Goal: Use online tool/utility: Utilize a website feature to perform a specific function

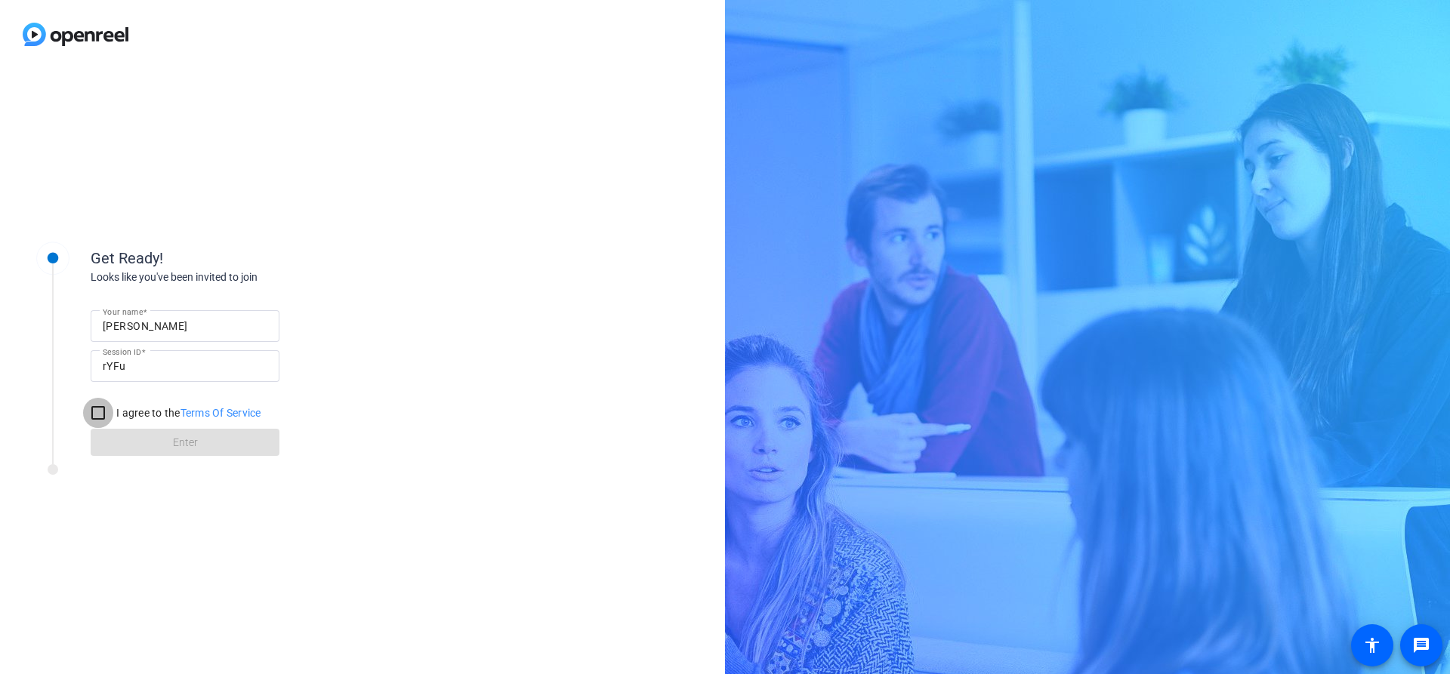
click at [113, 411] on input "I agree to the Terms Of Service" at bounding box center [98, 413] width 30 height 30
checkbox input "true"
click at [143, 436] on span at bounding box center [185, 442] width 189 height 36
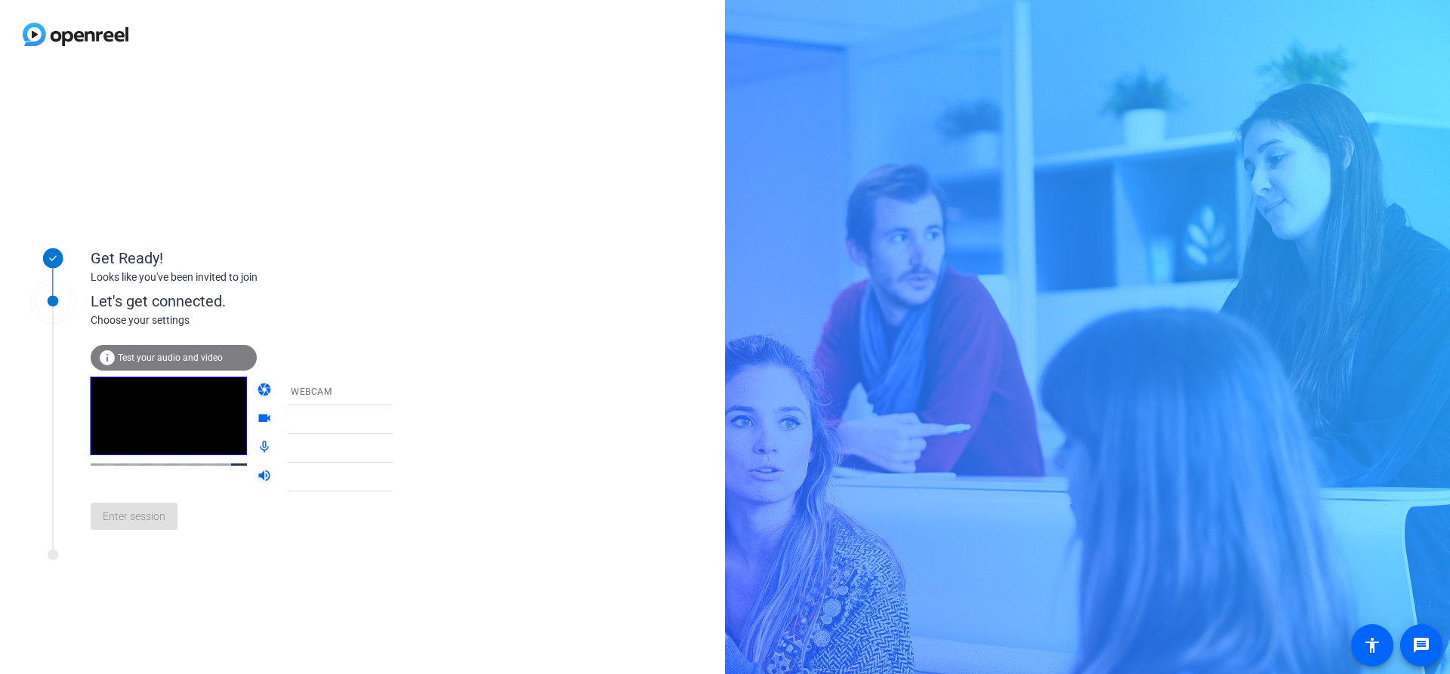
click at [305, 382] on div "WEBCAM" at bounding box center [347, 391] width 113 height 19
click at [301, 410] on mat-option "WEBCAM" at bounding box center [328, 420] width 129 height 30
click at [313, 420] on div at bounding box center [347, 420] width 113 height 18
click at [356, 418] on div at bounding box center [347, 420] width 113 height 18
click at [399, 420] on icon at bounding box center [408, 420] width 18 height 18
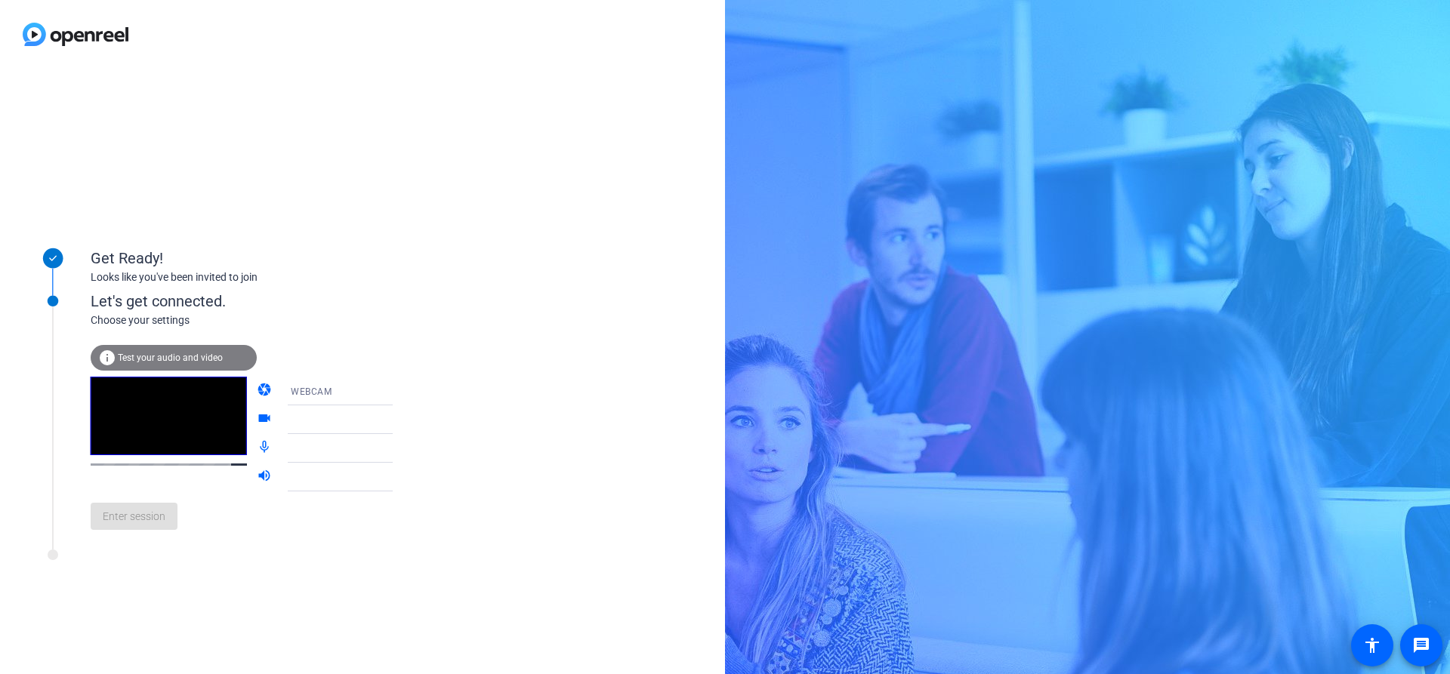
click at [399, 420] on icon at bounding box center [408, 420] width 18 height 18
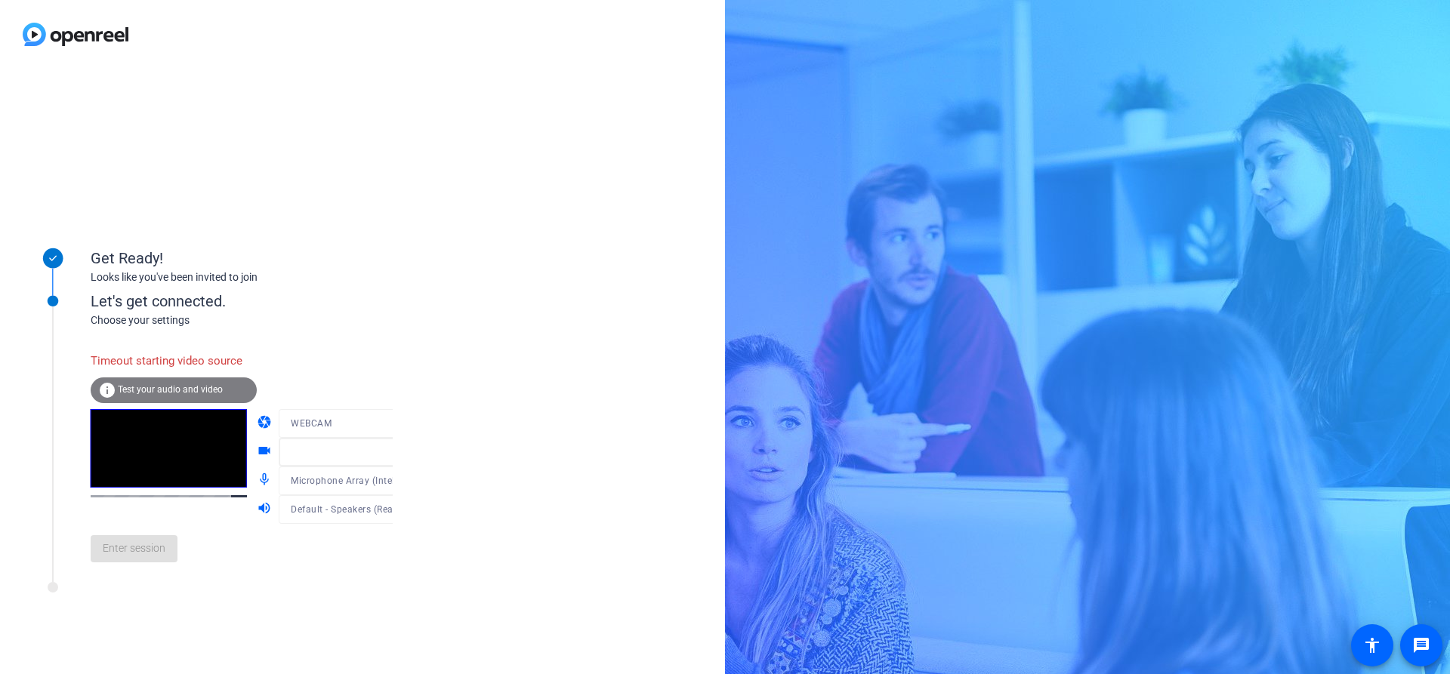
click at [311, 451] on div at bounding box center [351, 446] width 144 height 17
click at [378, 454] on div at bounding box center [351, 446] width 144 height 17
click at [375, 419] on mat-form-field "WEBCAM" at bounding box center [351, 423] width 144 height 29
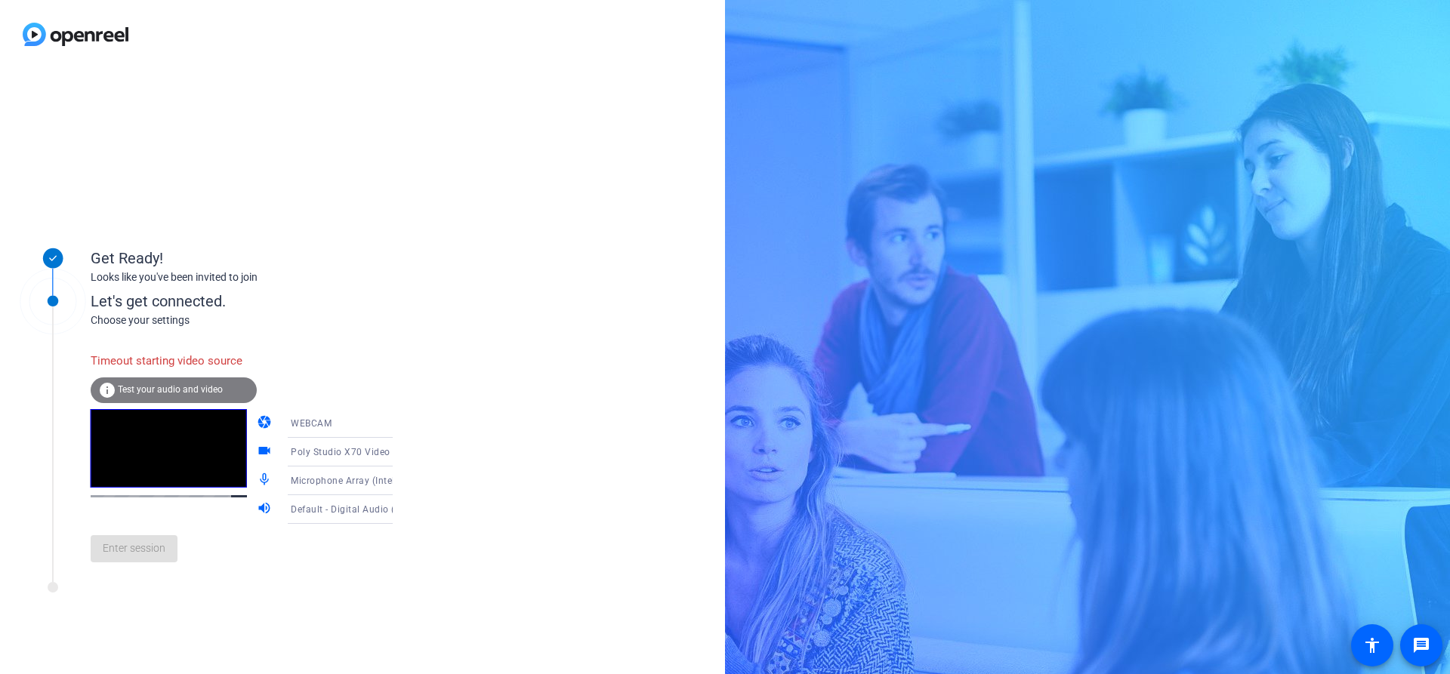
click at [307, 445] on div "Poly Studio X70 Video (095d:92ae)" at bounding box center [347, 451] width 113 height 19
click at [306, 485] on span "Poly Studio X70 Video (095d:92ae)" at bounding box center [328, 491] width 117 height 36
click at [356, 486] on span "Microphone Array (Intel® Smart Sound Technology for Digital Microphones)" at bounding box center [458, 480] width 334 height 12
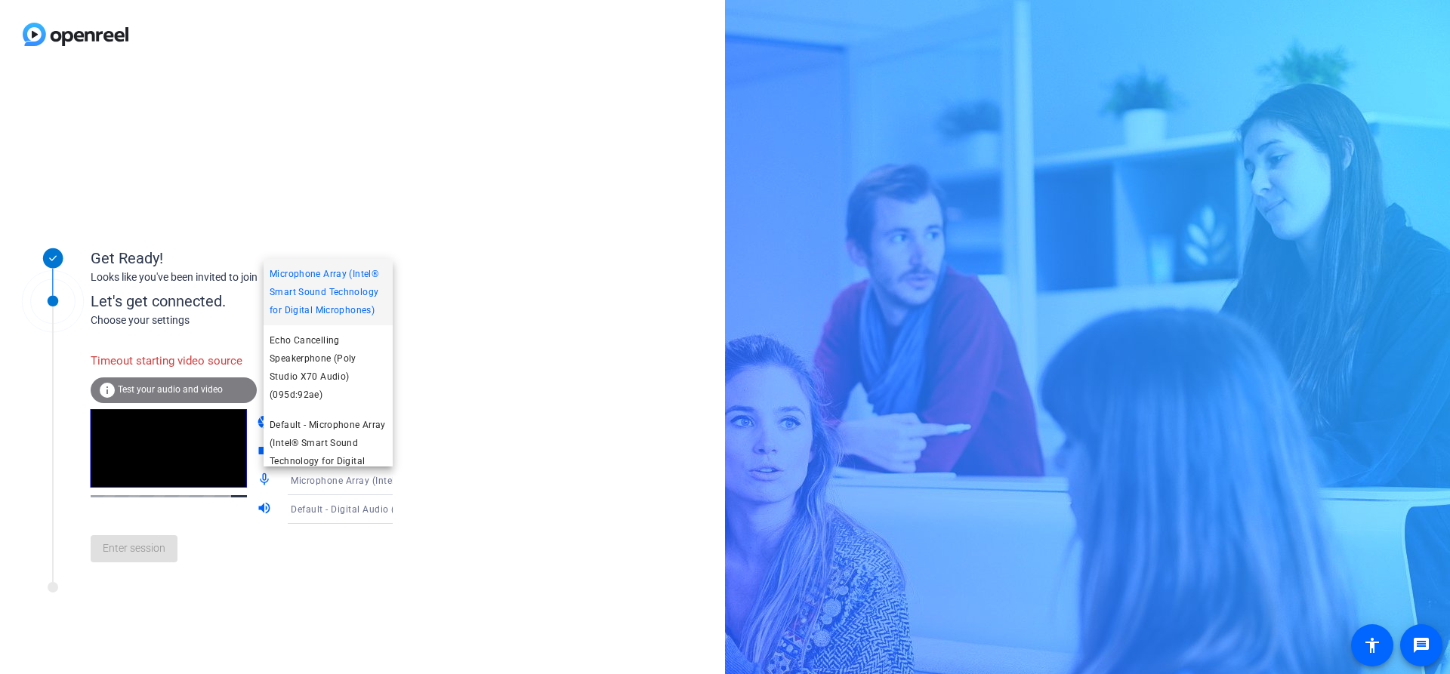
click at [320, 578] on div at bounding box center [725, 337] width 1450 height 674
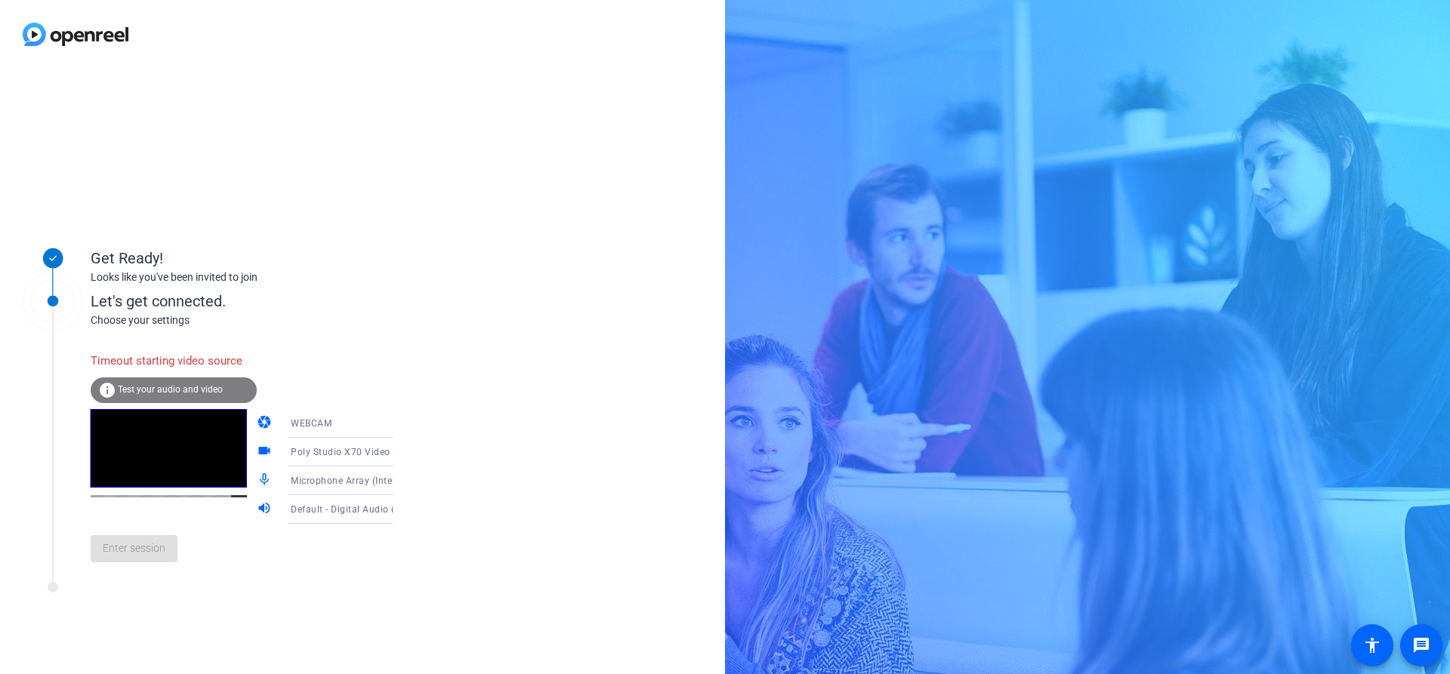
click at [344, 450] on span "Poly Studio X70 Video (095d:92ae)" at bounding box center [369, 451] width 156 height 12
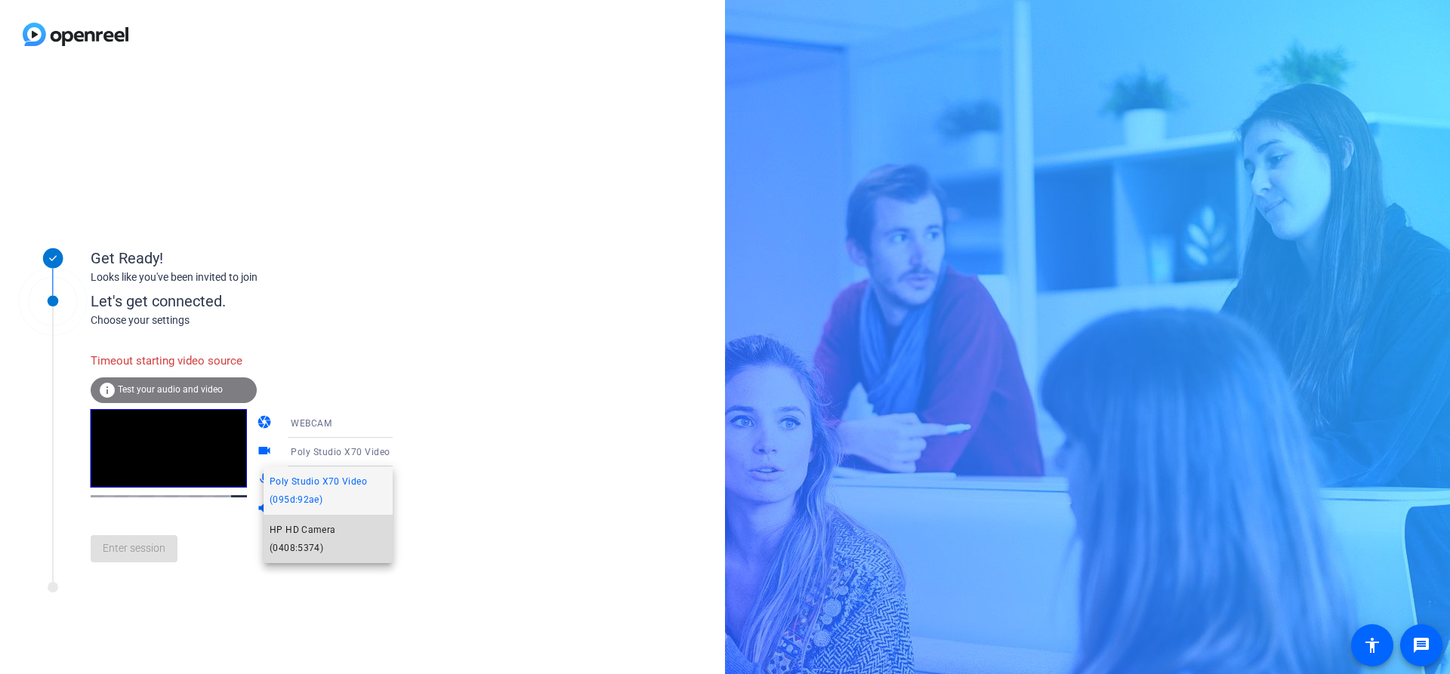
click at [309, 543] on span "HP HD Camera (0408:5374)" at bounding box center [328, 539] width 117 height 36
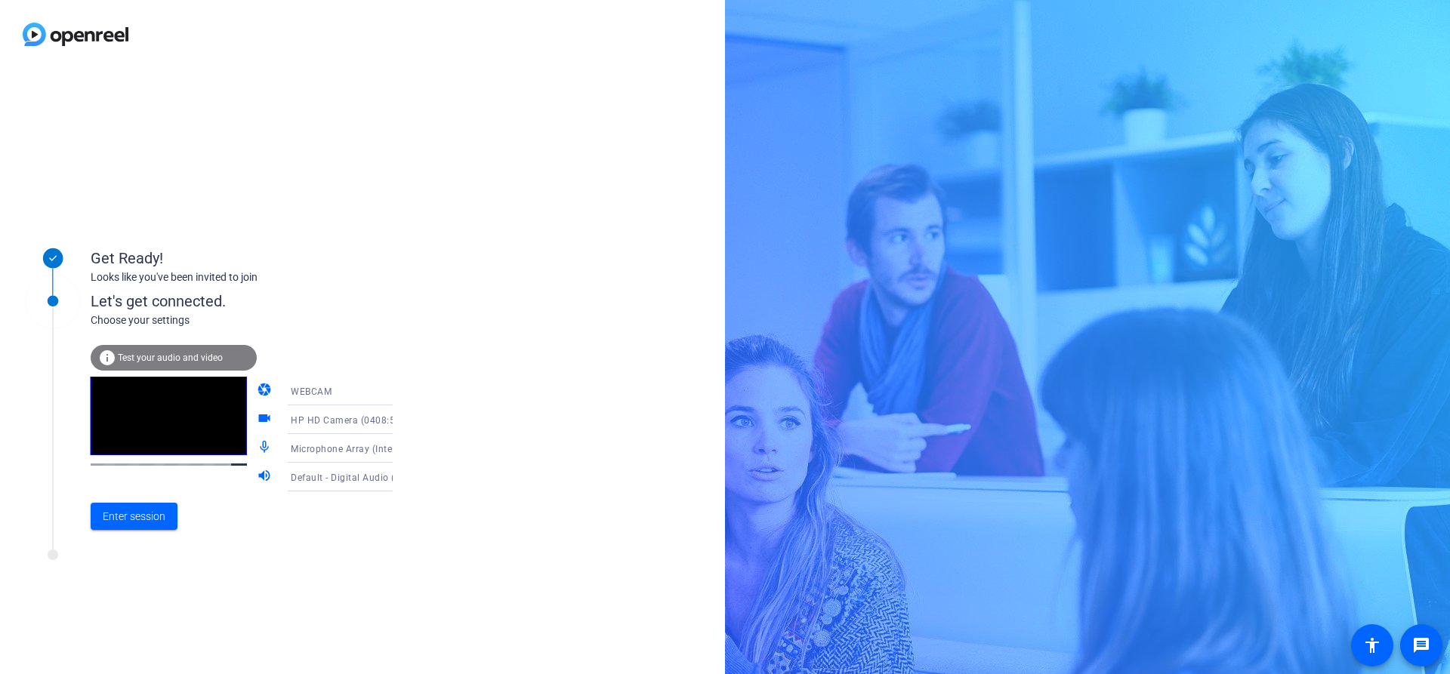
click at [322, 392] on div "WEBCAM" at bounding box center [347, 391] width 113 height 19
click at [297, 442] on span "DESKTOP" at bounding box center [291, 451] width 42 height 18
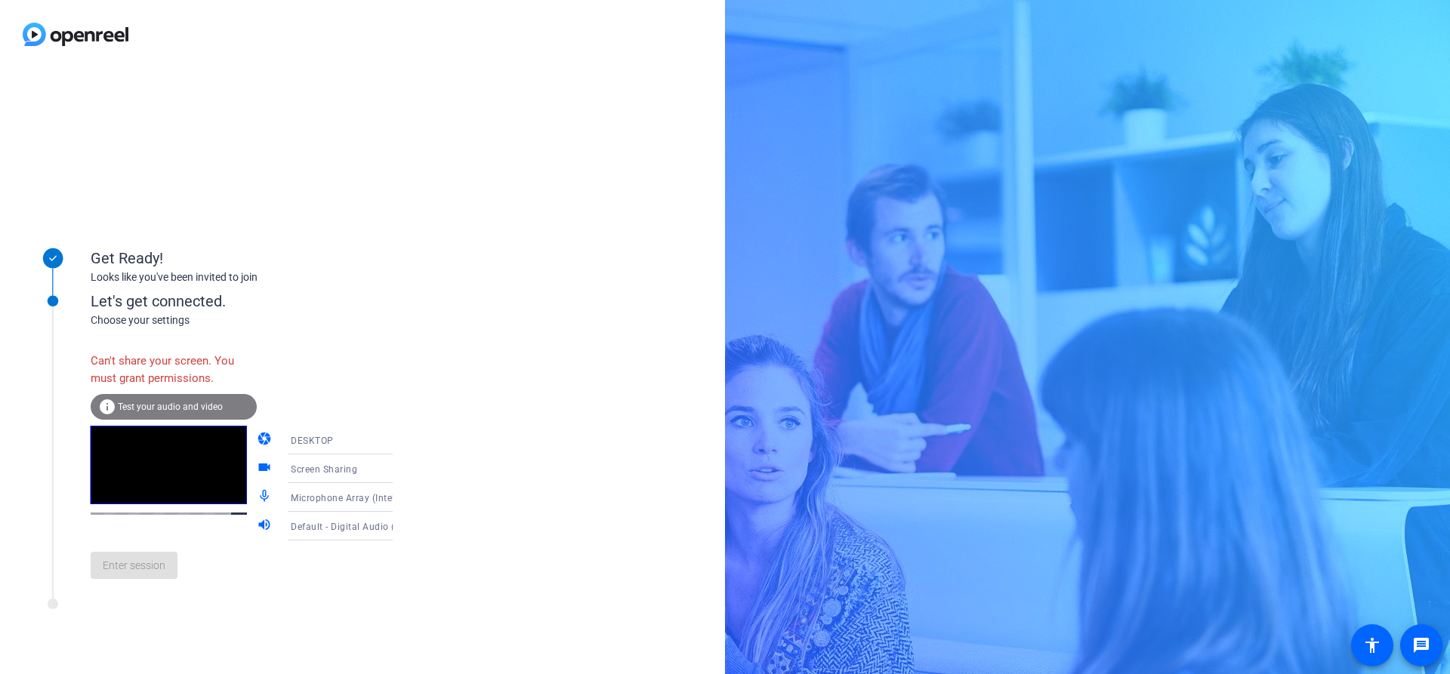
click at [339, 439] on div "DESKTOP" at bounding box center [347, 440] width 113 height 19
click at [316, 470] on mat-option "WEBCAM" at bounding box center [328, 470] width 129 height 30
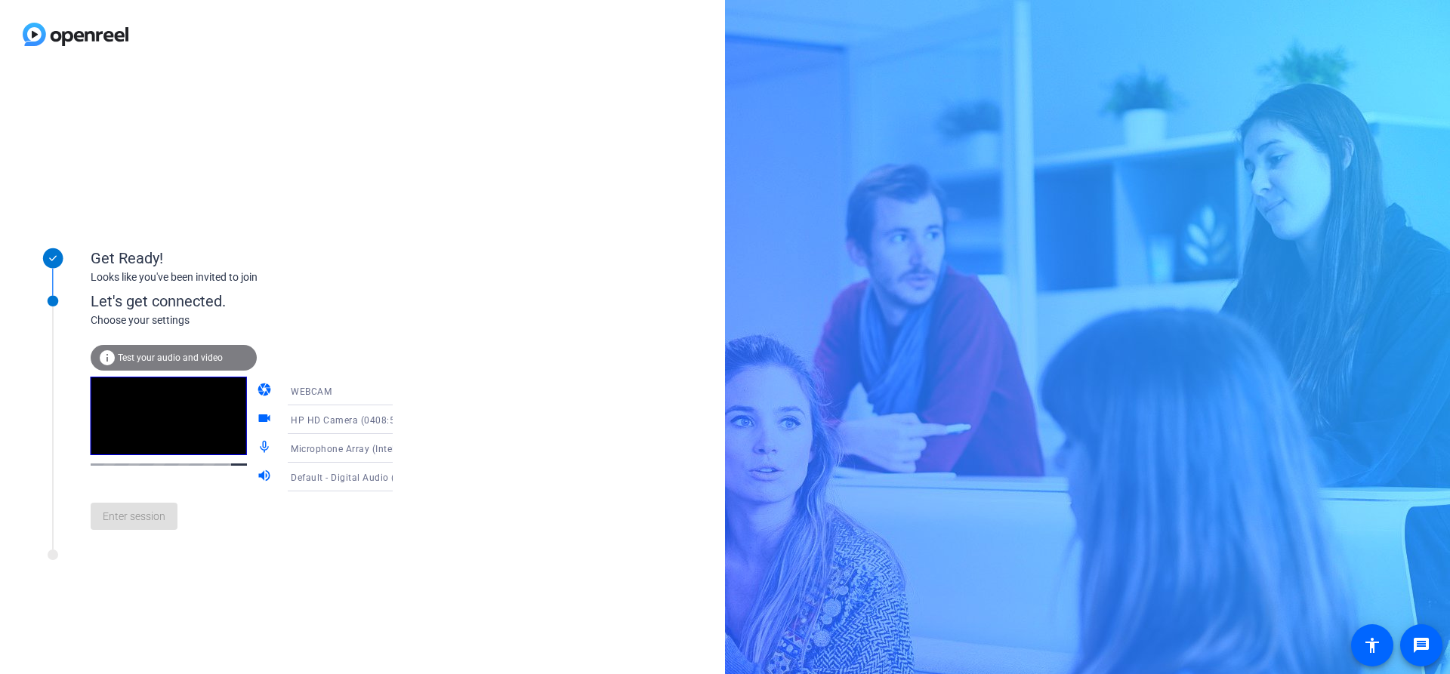
click at [331, 471] on div "Default - Digital Audio (HDMI) (3- HD Audio Driver for Display Audio)" at bounding box center [347, 477] width 113 height 19
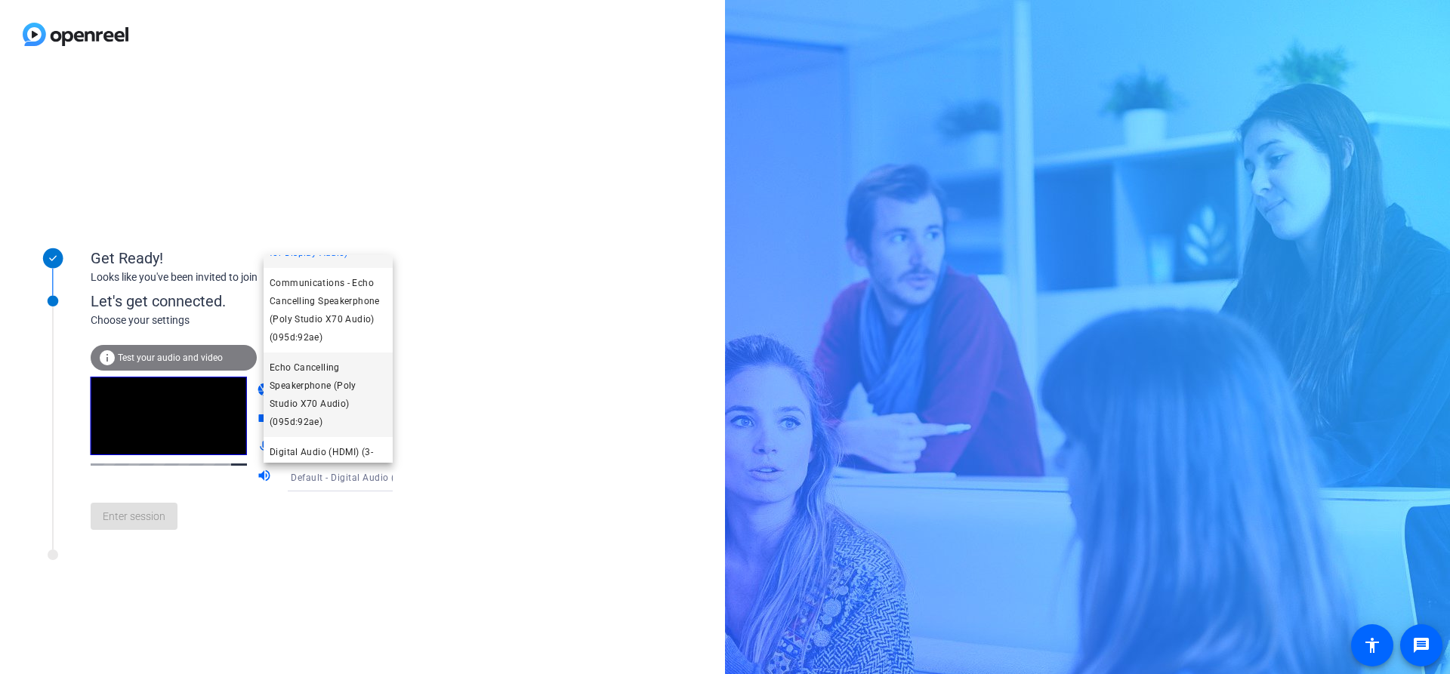
scroll to position [54, 0]
click at [343, 393] on span "Echo Cancelling Speakerphone (Poly Studio X70 Audio) (095d:92ae)" at bounding box center [328, 394] width 117 height 72
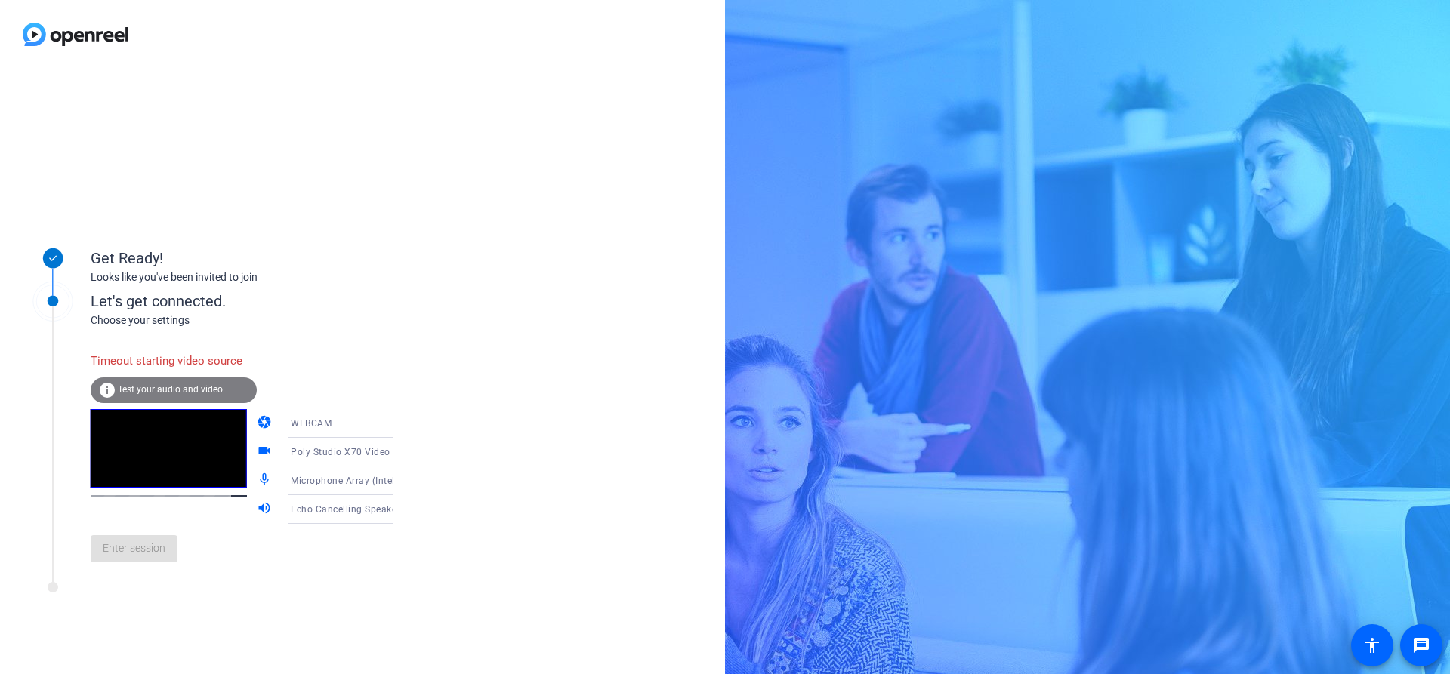
click at [332, 454] on span "Poly Studio X70 Video (095d:92ae)" at bounding box center [369, 451] width 156 height 12
click at [359, 491] on span "Poly Studio X70 Video (095d:92ae)" at bounding box center [328, 491] width 117 height 36
click at [359, 491] on div "Microphone Array (Intel® Smart Sound Technology for Digital Microphones)" at bounding box center [351, 481] width 120 height 29
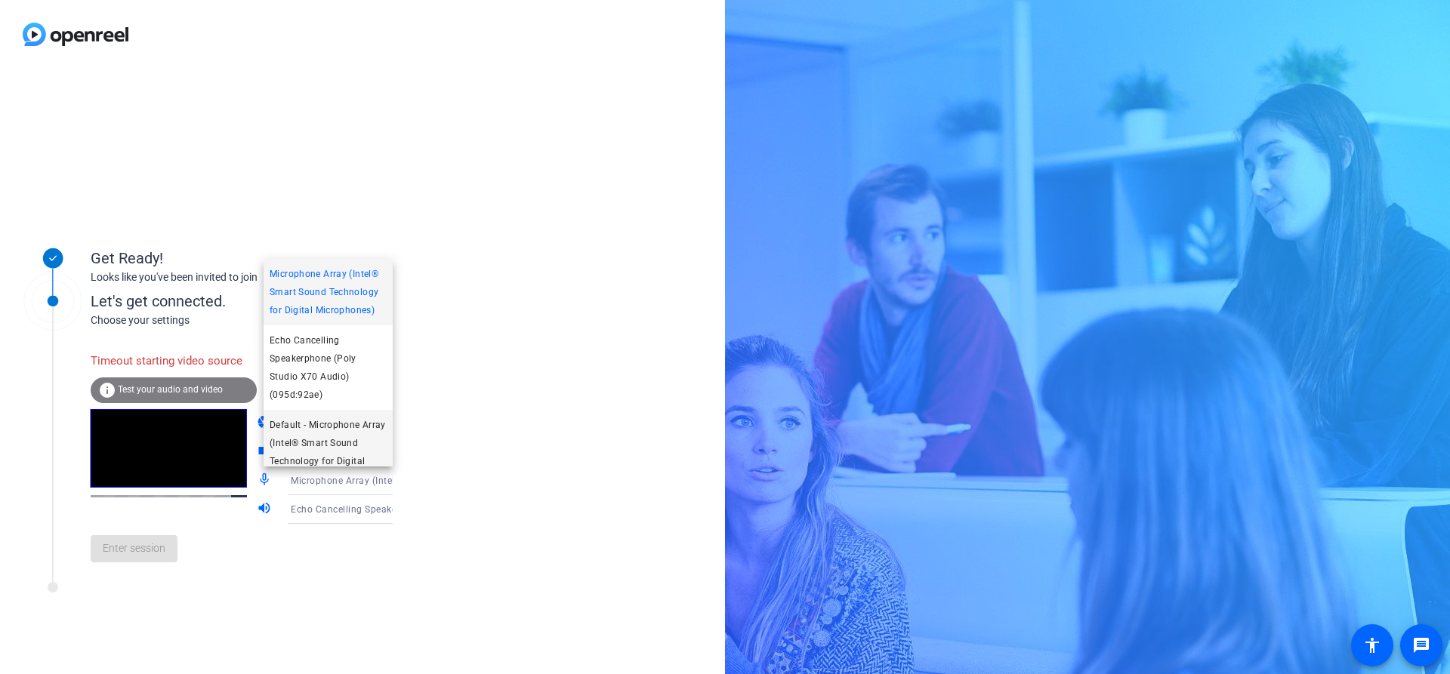
scroll to position [113, 0]
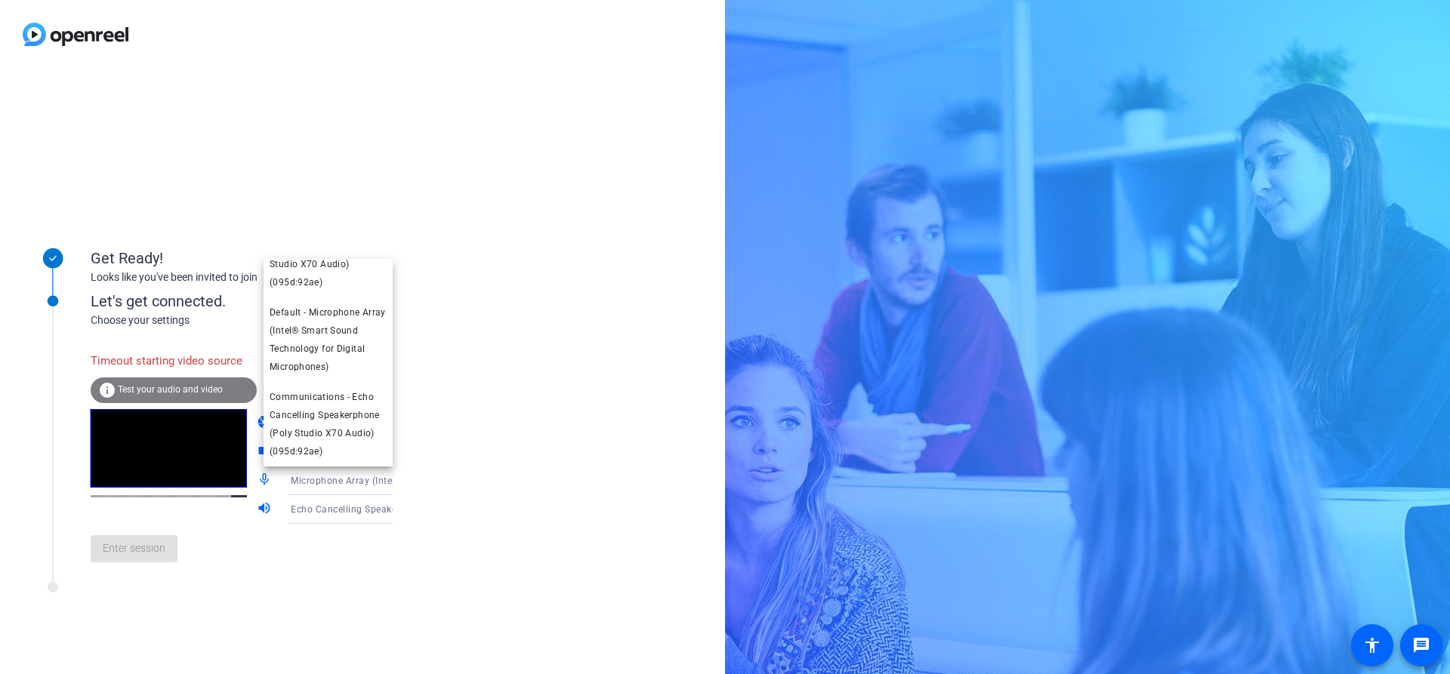
click at [501, 379] on div at bounding box center [725, 337] width 1450 height 674
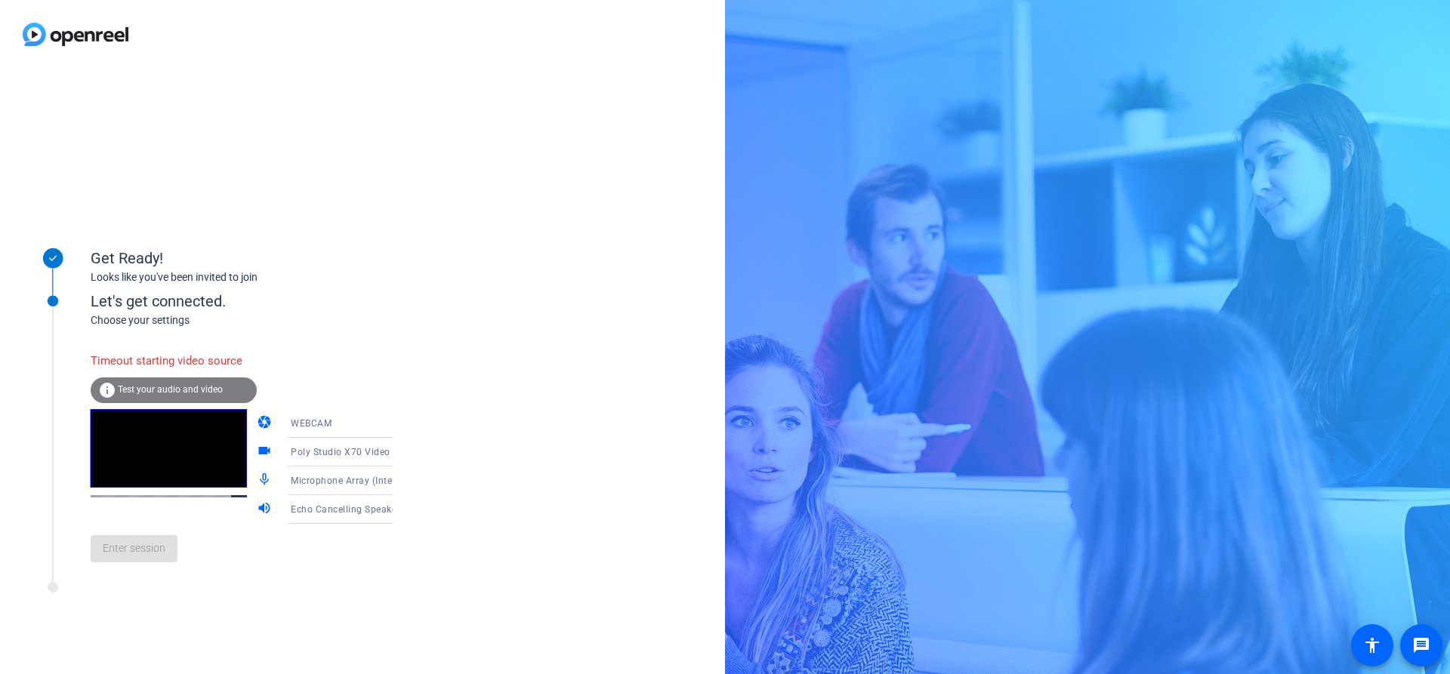
click at [317, 512] on span "Echo Cancelling Speakerphone (Poly Studio X70 Audio) (095d:92ae)" at bounding box center [442, 509] width 303 height 12
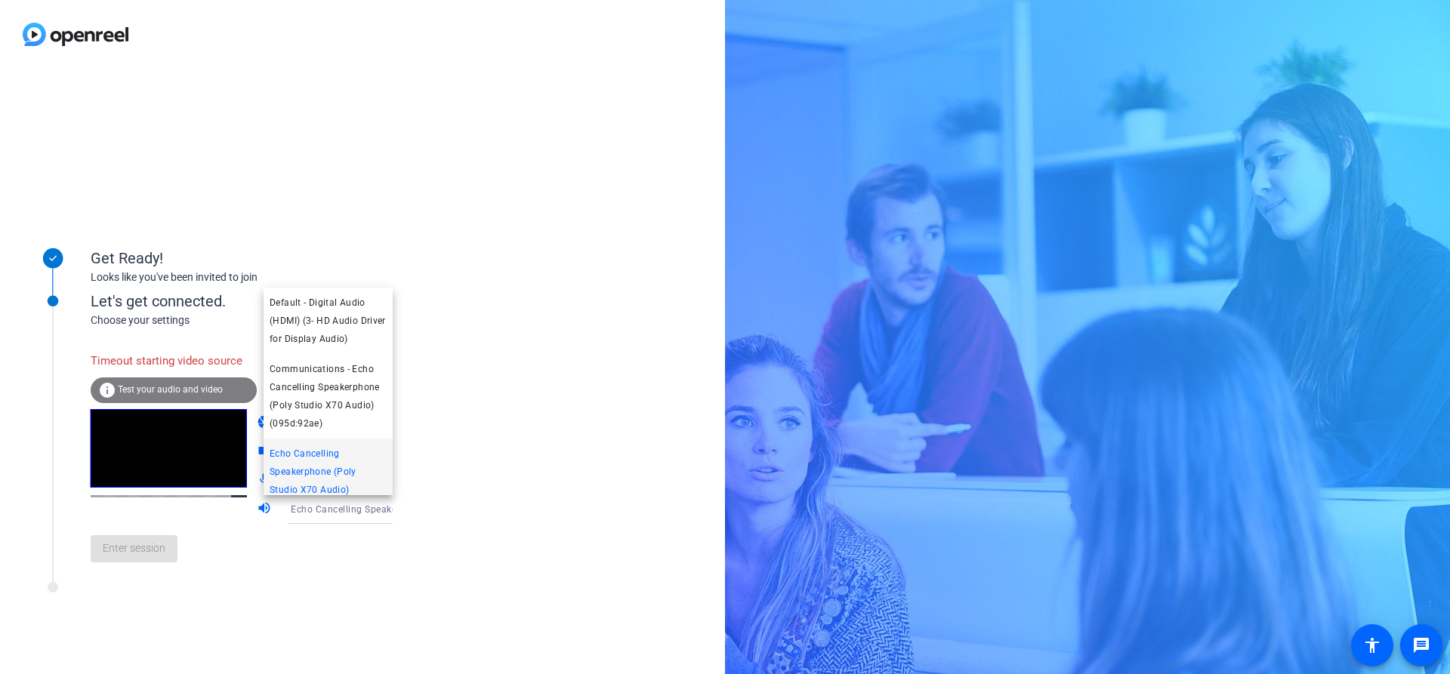
scroll to position [28, 0]
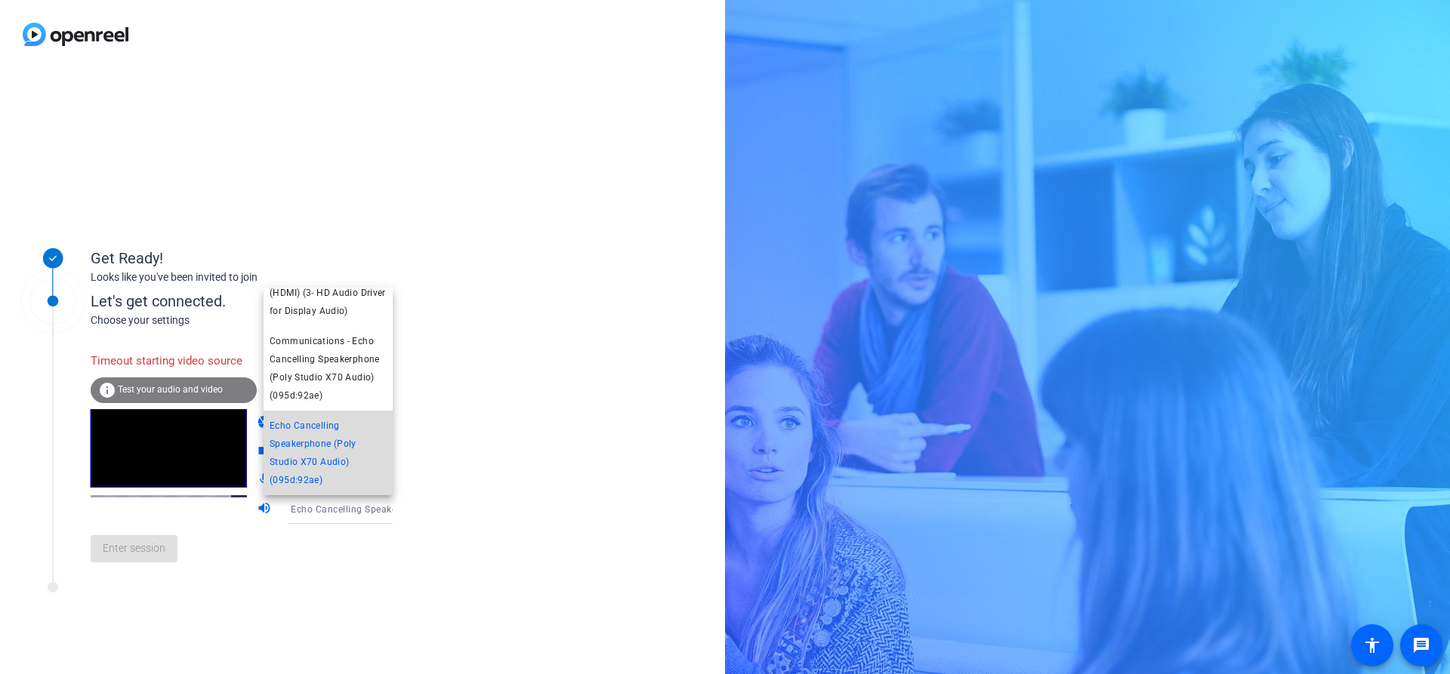
click at [333, 458] on span "Echo Cancelling Speakerphone (Poly Studio X70 Audio) (095d:92ae)" at bounding box center [328, 453] width 117 height 72
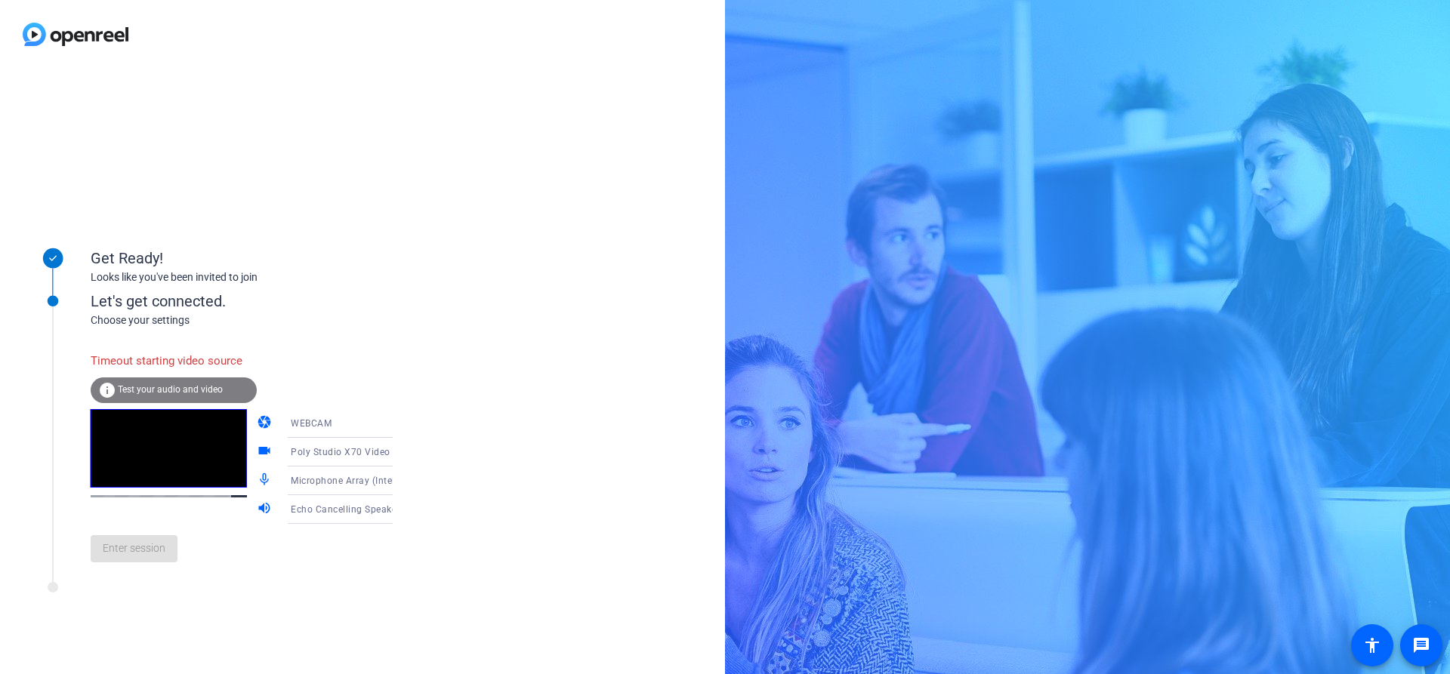
click at [159, 574] on div "Enter session" at bounding box center [257, 549] width 333 height 50
click at [318, 449] on span "Poly Studio X70 Video (095d:92ae)" at bounding box center [369, 451] width 156 height 12
click at [308, 540] on span "HP HD Camera (0408:5374)" at bounding box center [328, 539] width 117 height 36
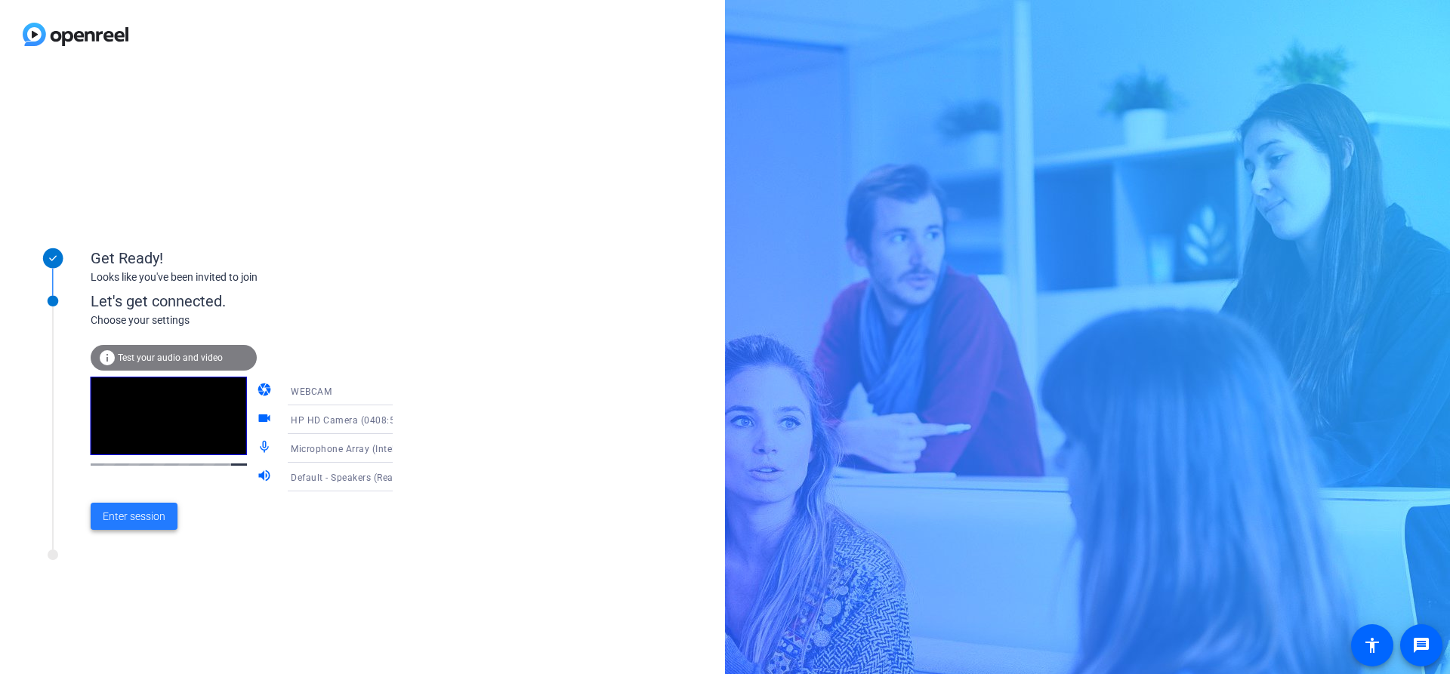
click at [156, 519] on span "Enter session" at bounding box center [134, 517] width 63 height 16
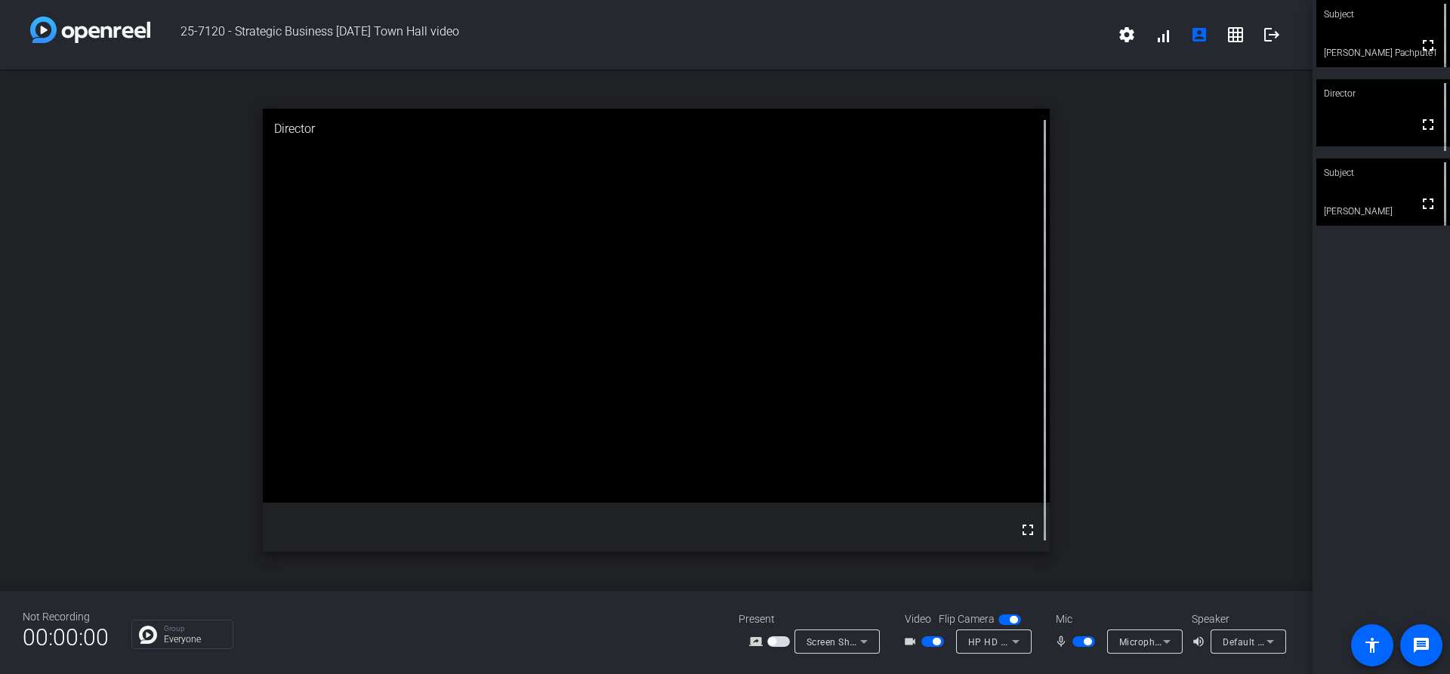
click at [1133, 247] on div "open_in_new Director fullscreen" at bounding box center [656, 330] width 1312 height 522
click at [1170, 643] on icon at bounding box center [1166, 642] width 18 height 18
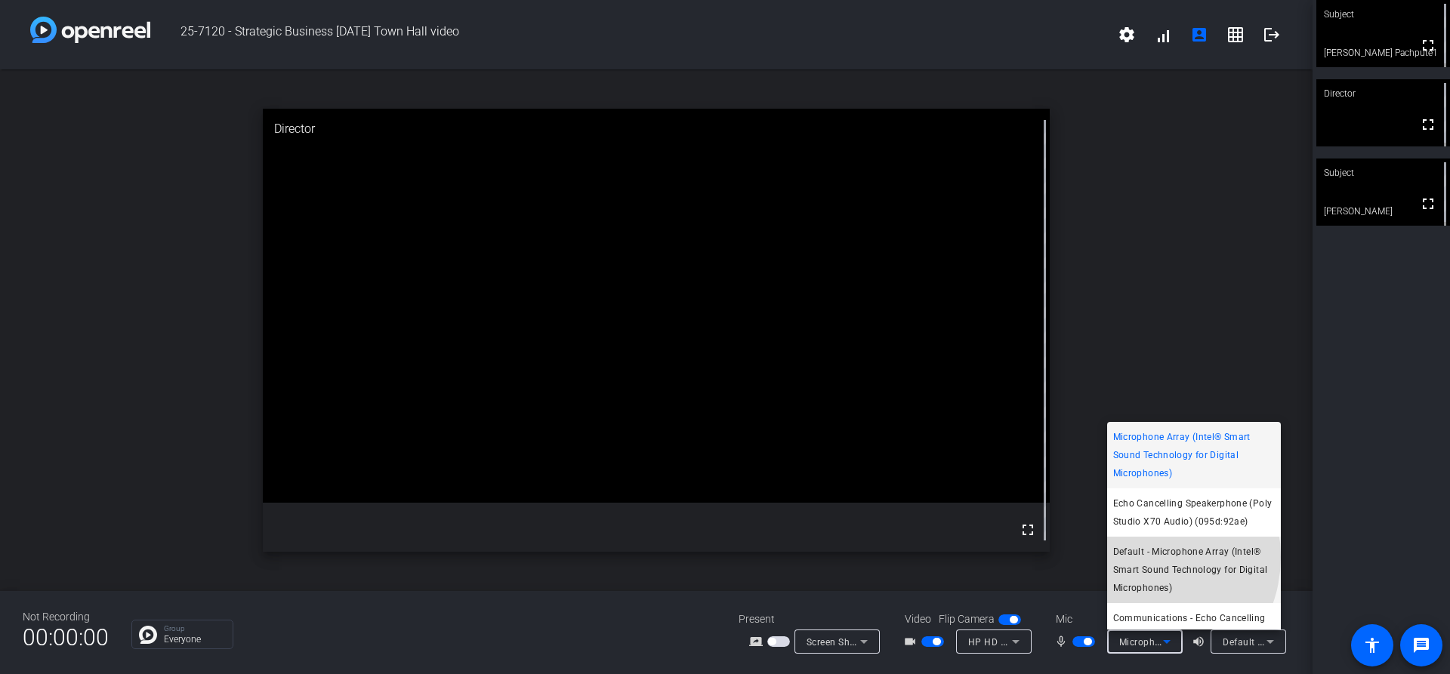
click at [1140, 575] on span "Default - Microphone Array (Intel® Smart Sound Technology for Digital Microphon…" at bounding box center [1194, 570] width 162 height 54
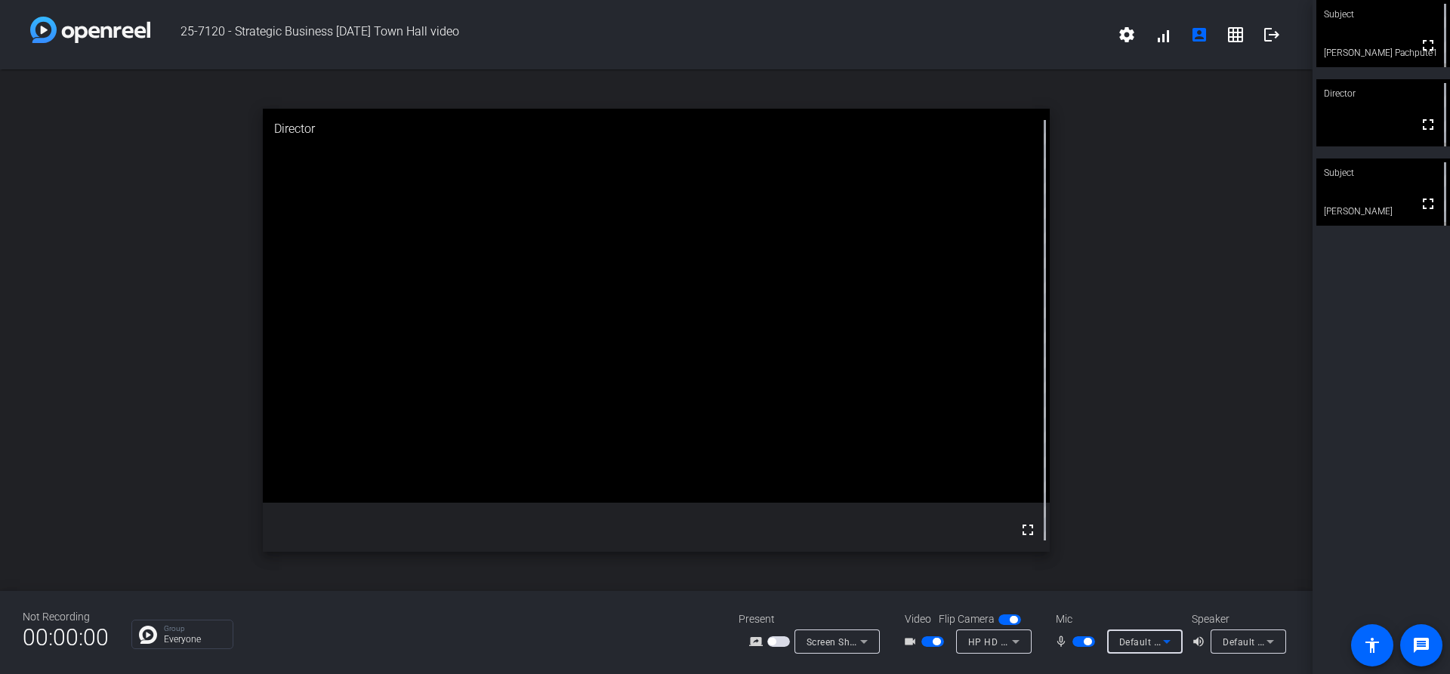
click at [1169, 638] on icon at bounding box center [1166, 642] width 18 height 18
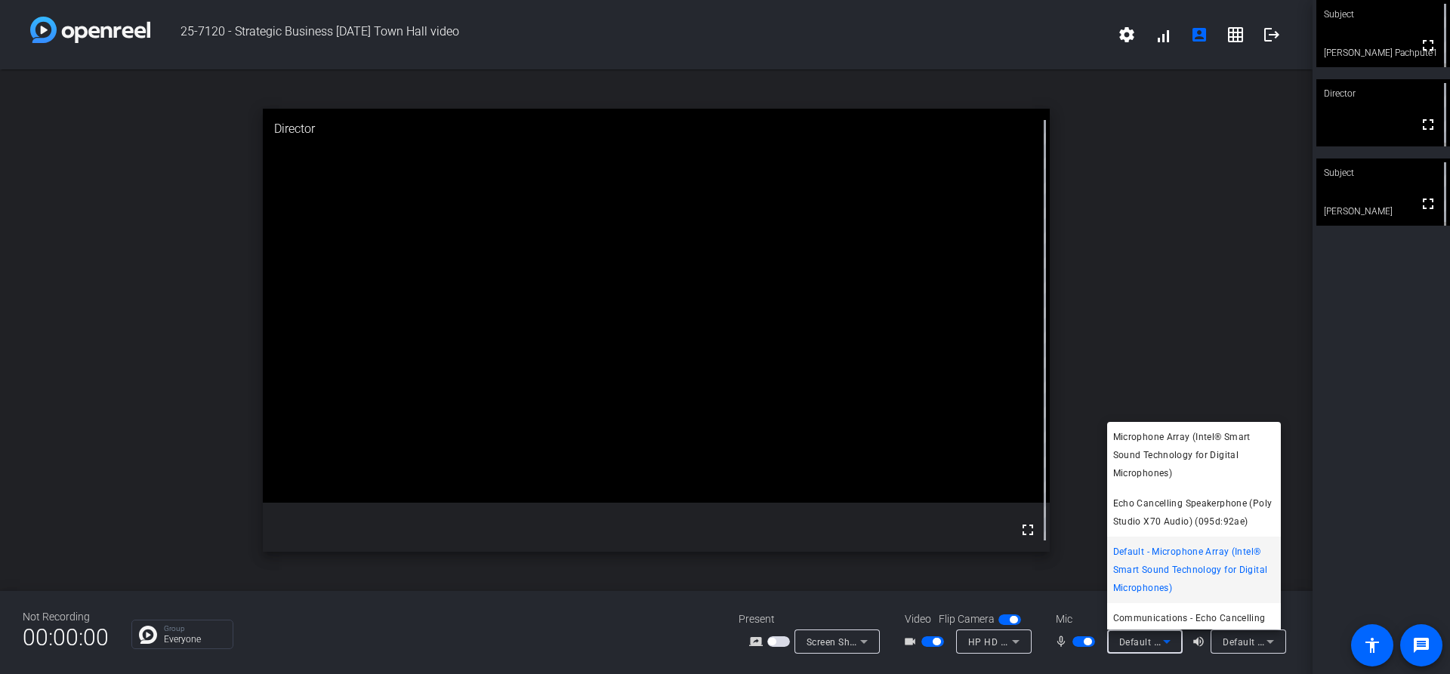
click at [1169, 638] on div at bounding box center [725, 337] width 1450 height 674
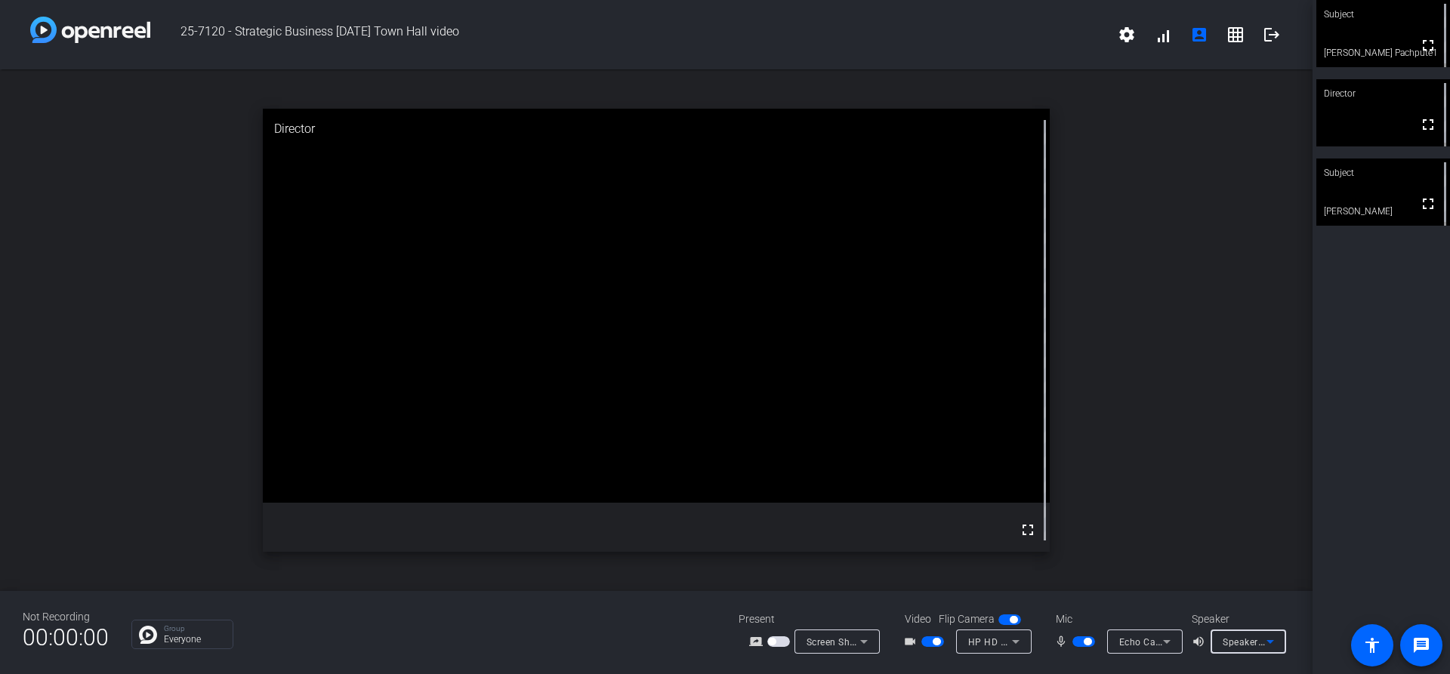
click at [1238, 647] on span "Speakers (Realtek(R) Audio)" at bounding box center [1283, 642] width 123 height 12
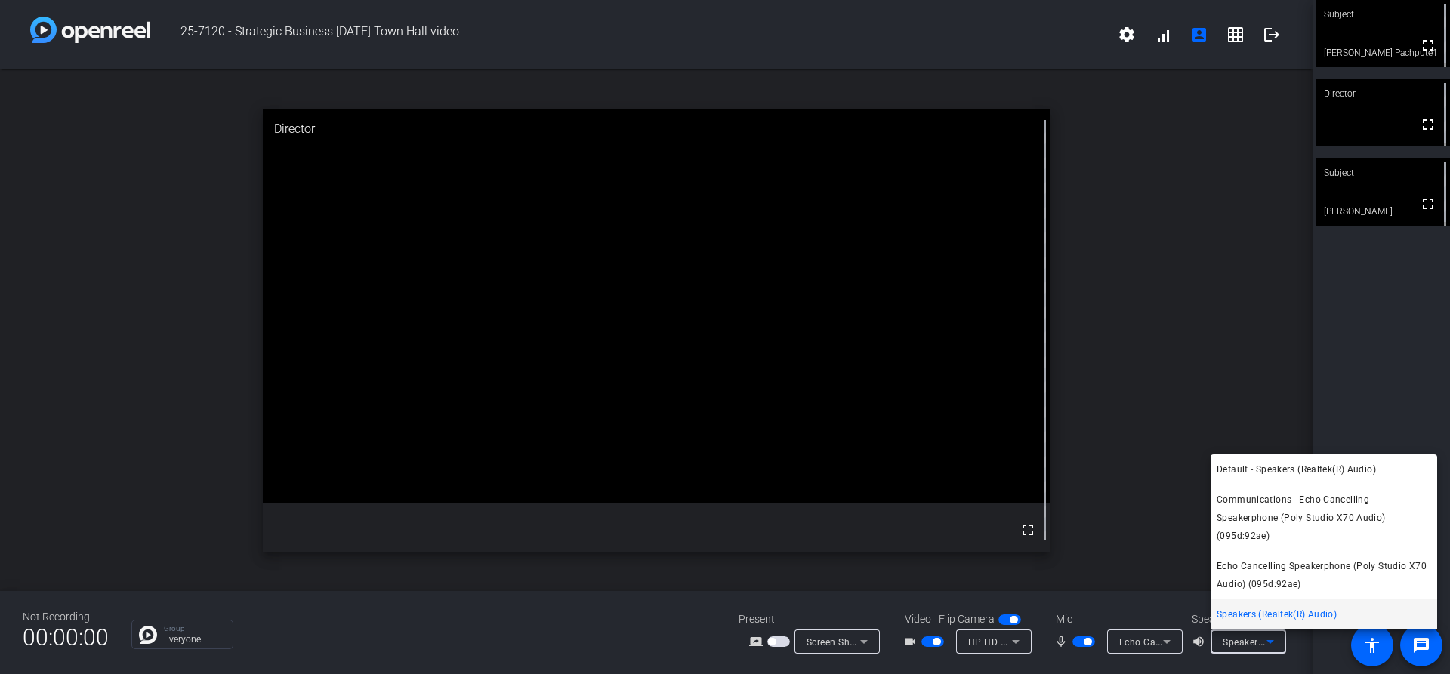
click at [1146, 538] on div at bounding box center [725, 337] width 1450 height 674
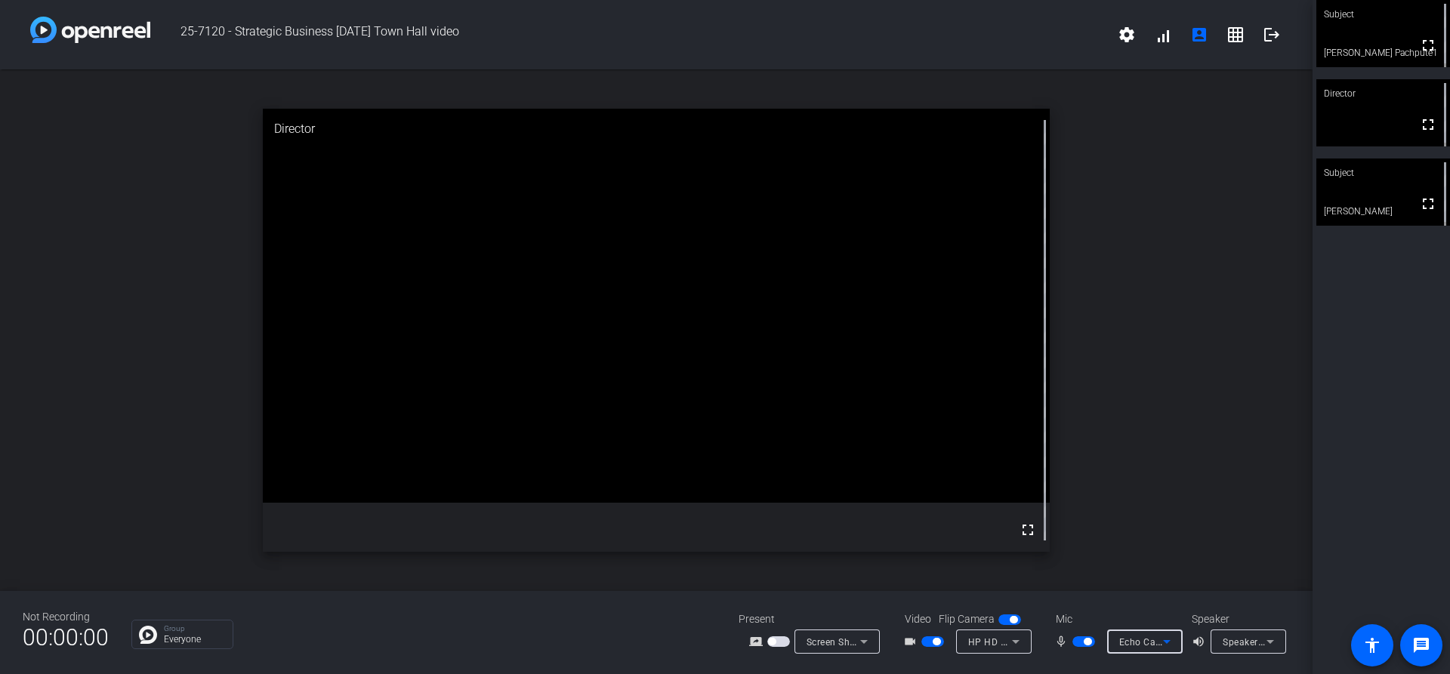
click at [1135, 645] on span "Echo Cancelling Speakerphone (Poly Studio X70 Audio) (095d:92ae)" at bounding box center [1270, 642] width 303 height 12
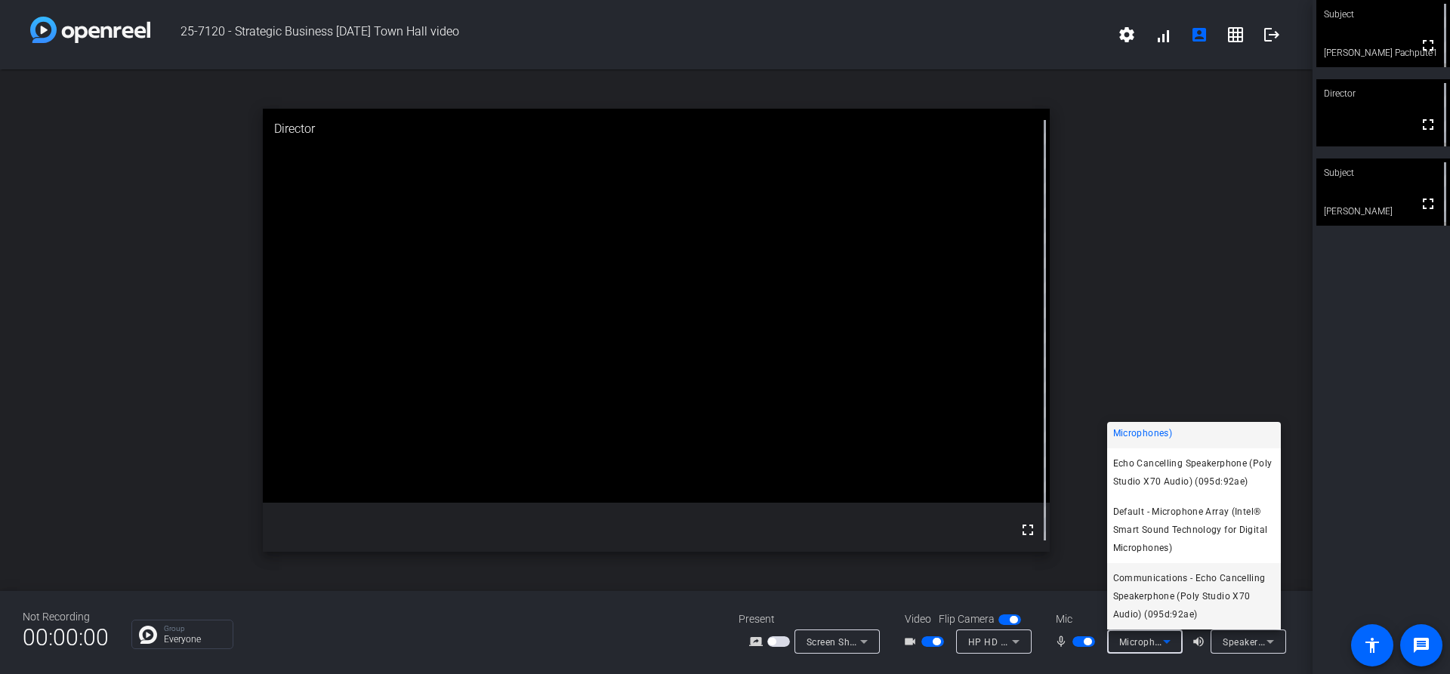
scroll to position [0, 0]
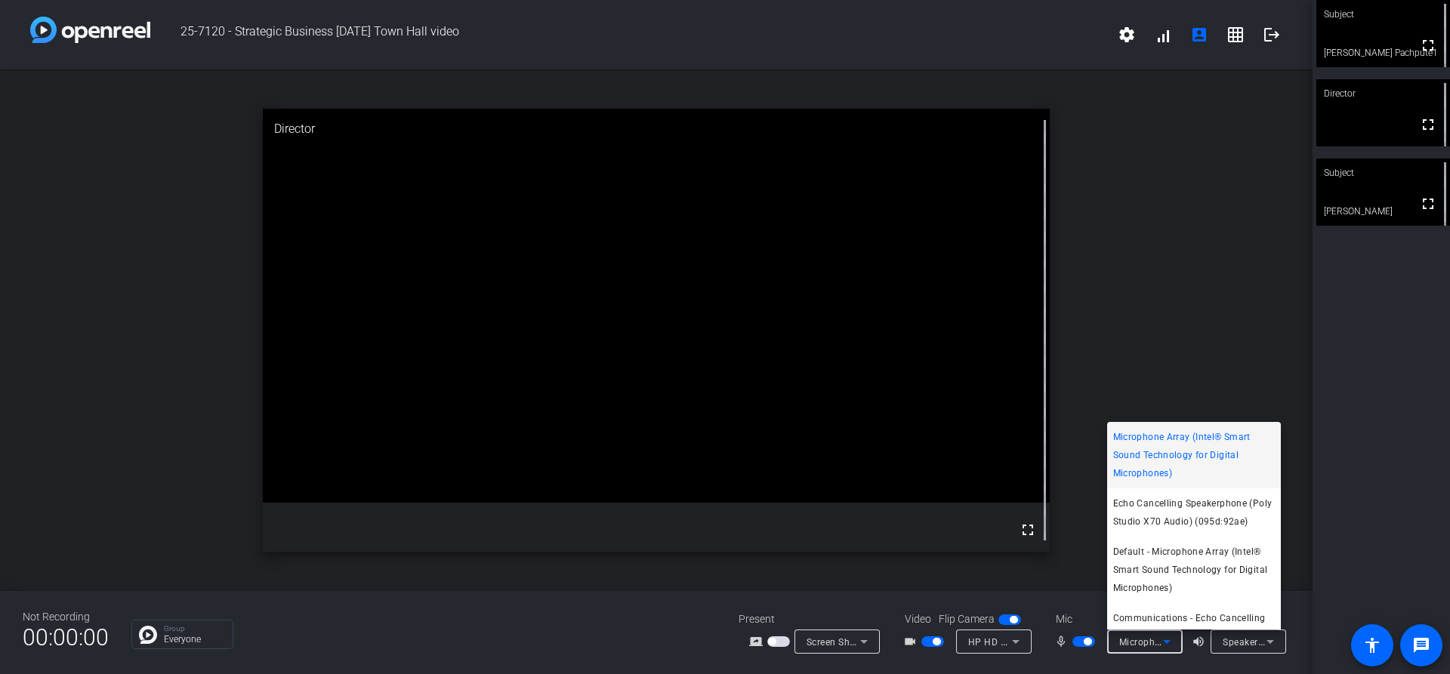
click at [1150, 325] on div at bounding box center [725, 337] width 1450 height 674
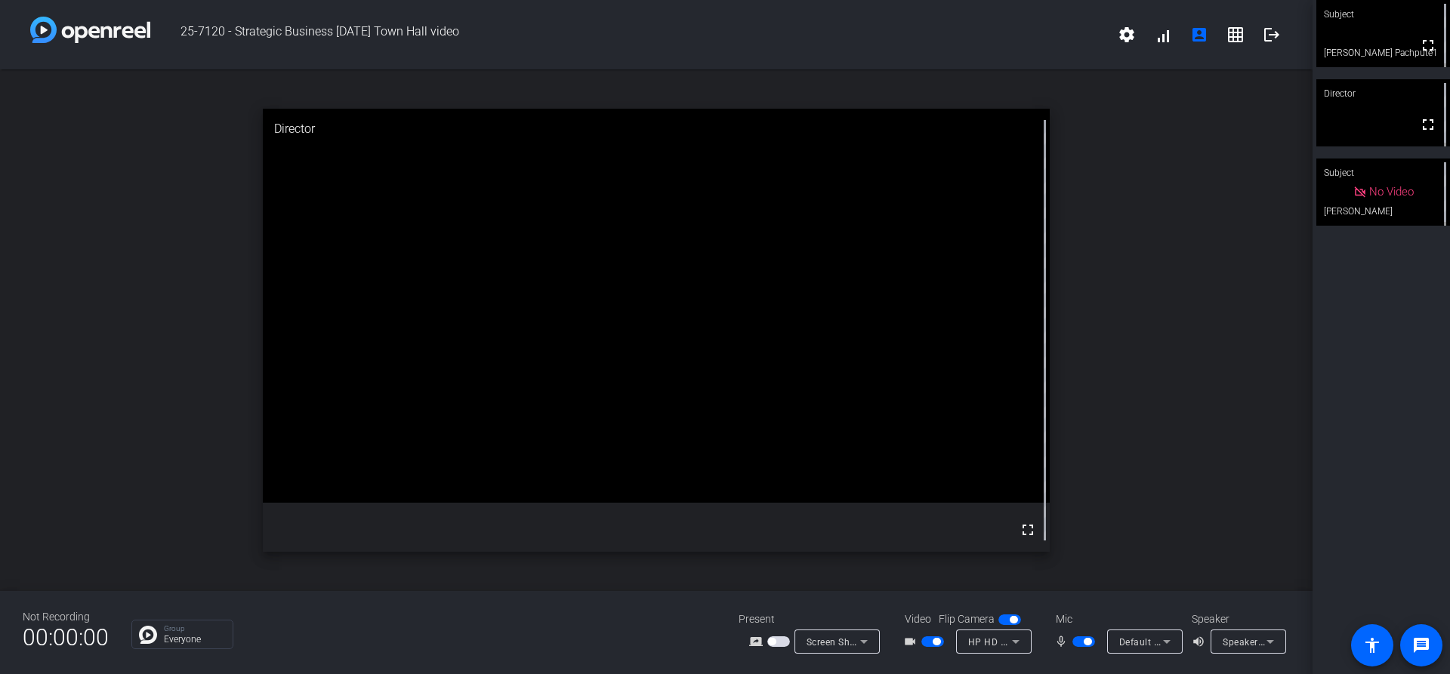
click at [1256, 436] on div "open_in_new Director fullscreen" at bounding box center [656, 330] width 1312 height 522
click at [1271, 42] on mat-icon "logout" at bounding box center [1271, 35] width 18 height 18
